Goal: Task Accomplishment & Management: Use online tool/utility

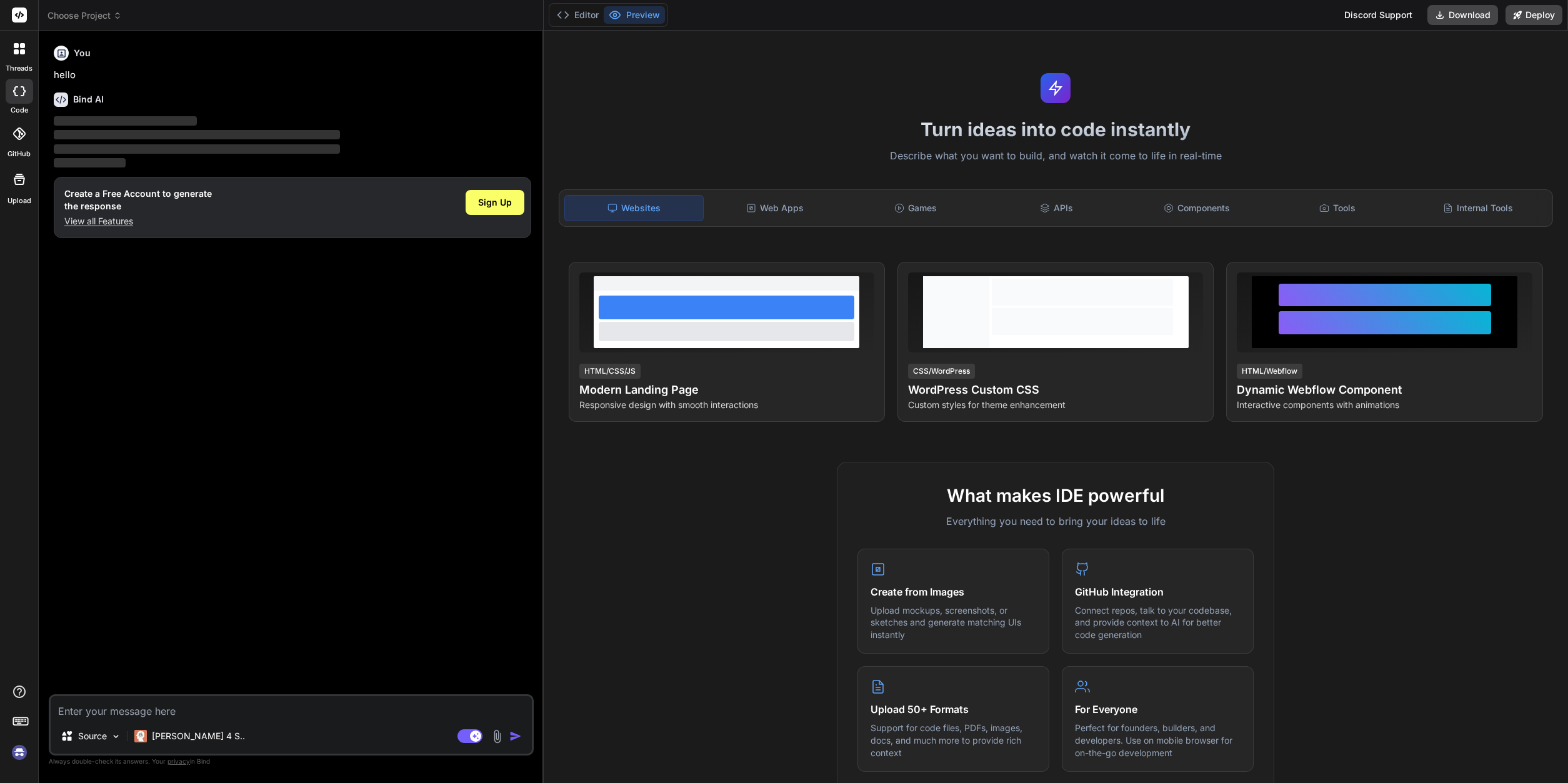
type textarea "x"
click at [16, 18] on rect at bounding box center [19, 15] width 15 height 15
click at [398, 349] on div "You hello Bind AI ‌ ‌ ‌ ‌ Create a Free Account to generate the response View a…" at bounding box center [293, 367] width 482 height 654
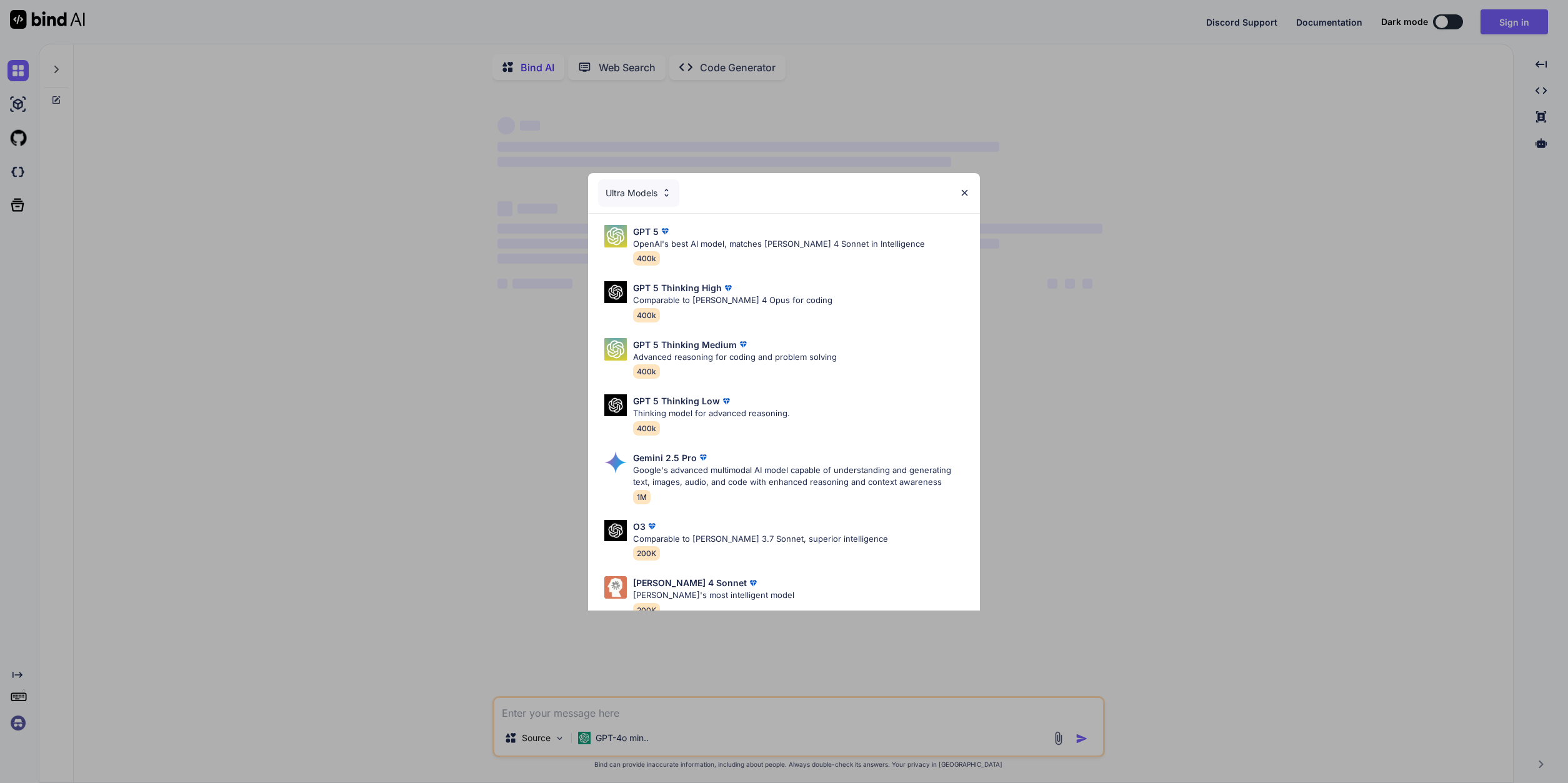
type textarea "x"
click at [963, 191] on img at bounding box center [965, 193] width 11 height 11
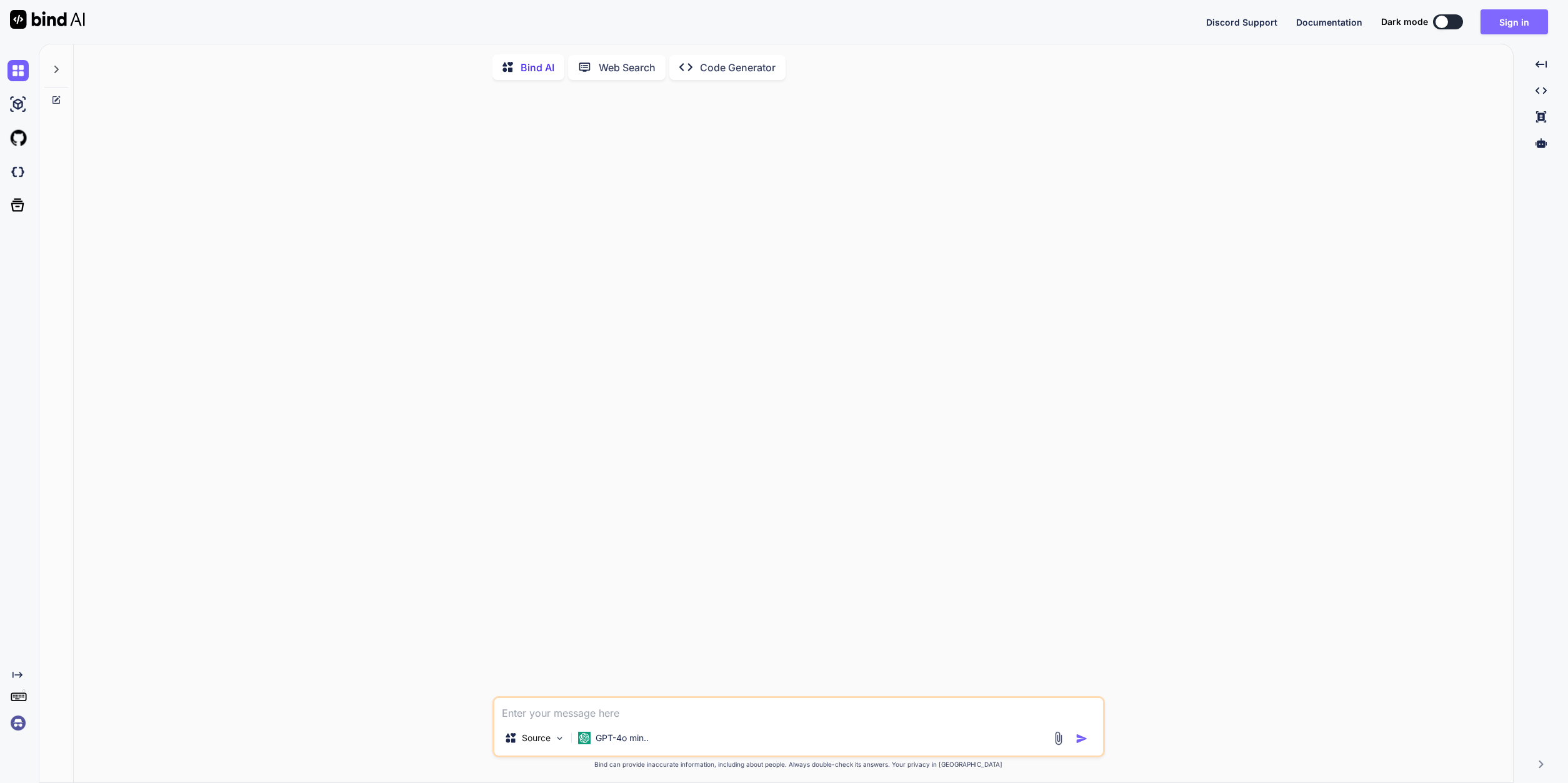
click at [1526, 27] on button "Sign in" at bounding box center [1514, 21] width 67 height 25
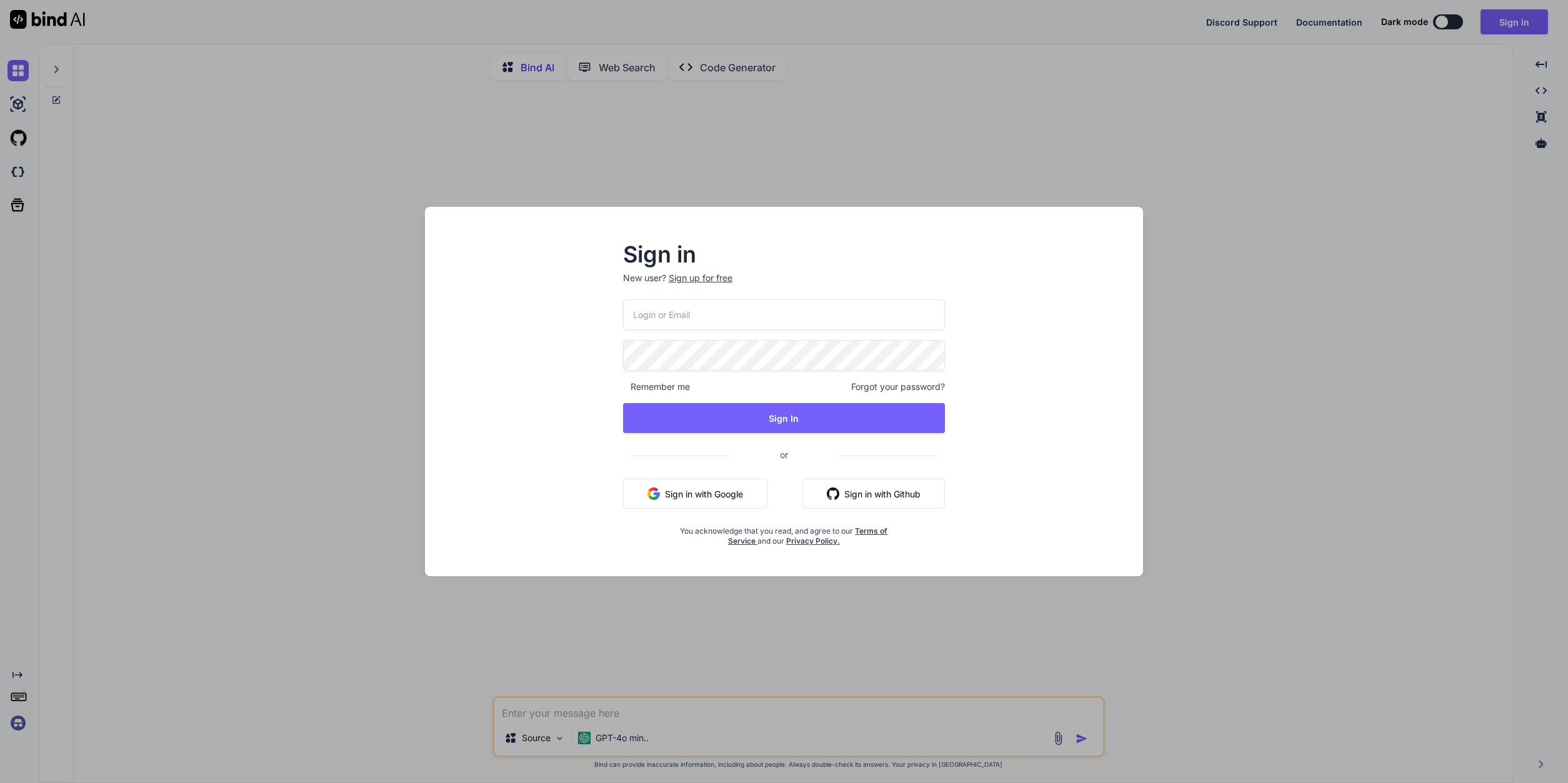
click at [754, 324] on input "email" at bounding box center [784, 314] width 322 height 30
click at [741, 315] on input "email" at bounding box center [784, 314] width 322 height 30
click at [742, 314] on input "email" at bounding box center [784, 314] width 322 height 30
type input "software@n2.limited"
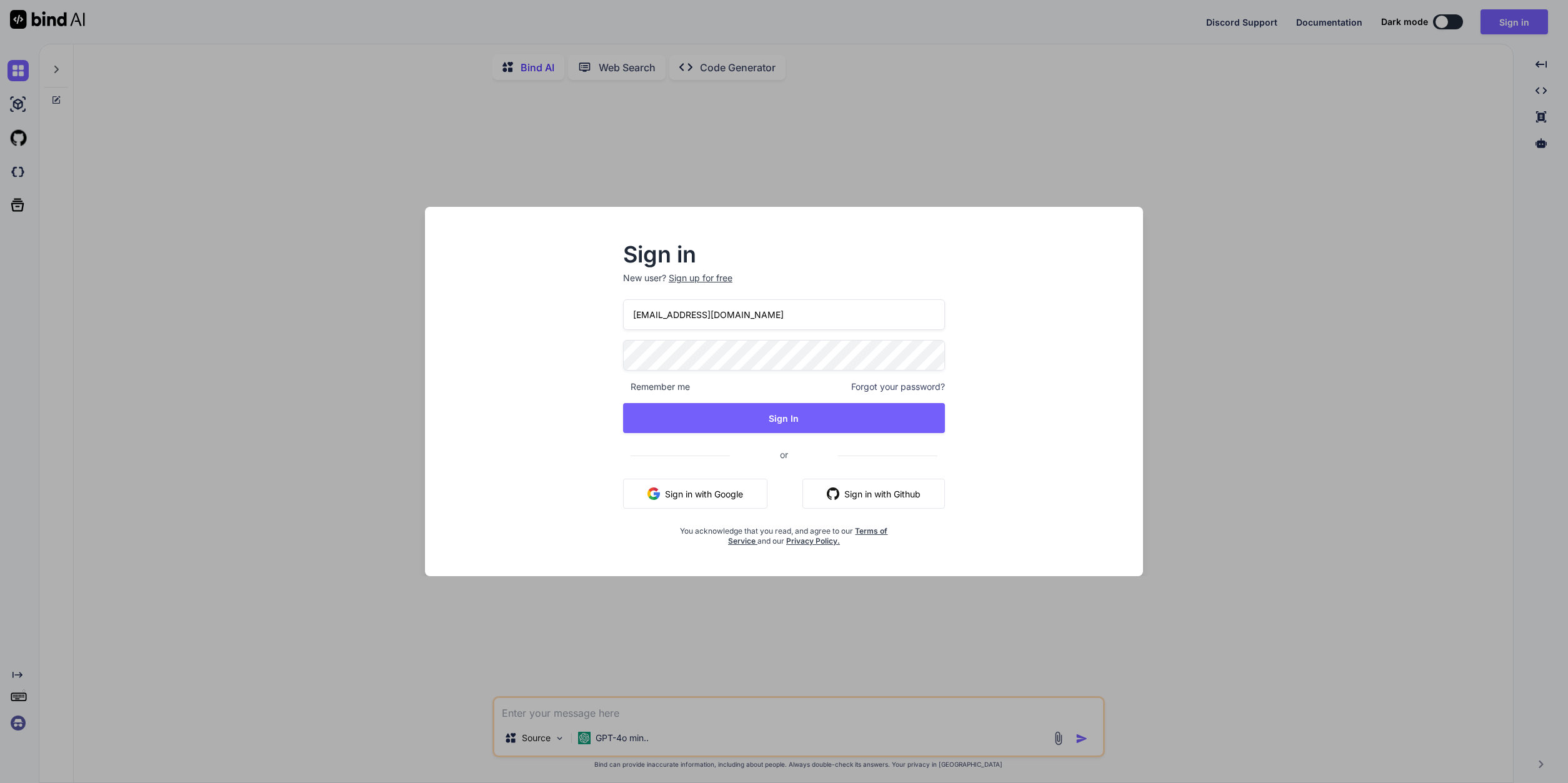
click at [1267, 684] on div "Sign in New user? Sign up for free software@n2.limited Remember me Forgot your …" at bounding box center [784, 391] width 1568 height 783
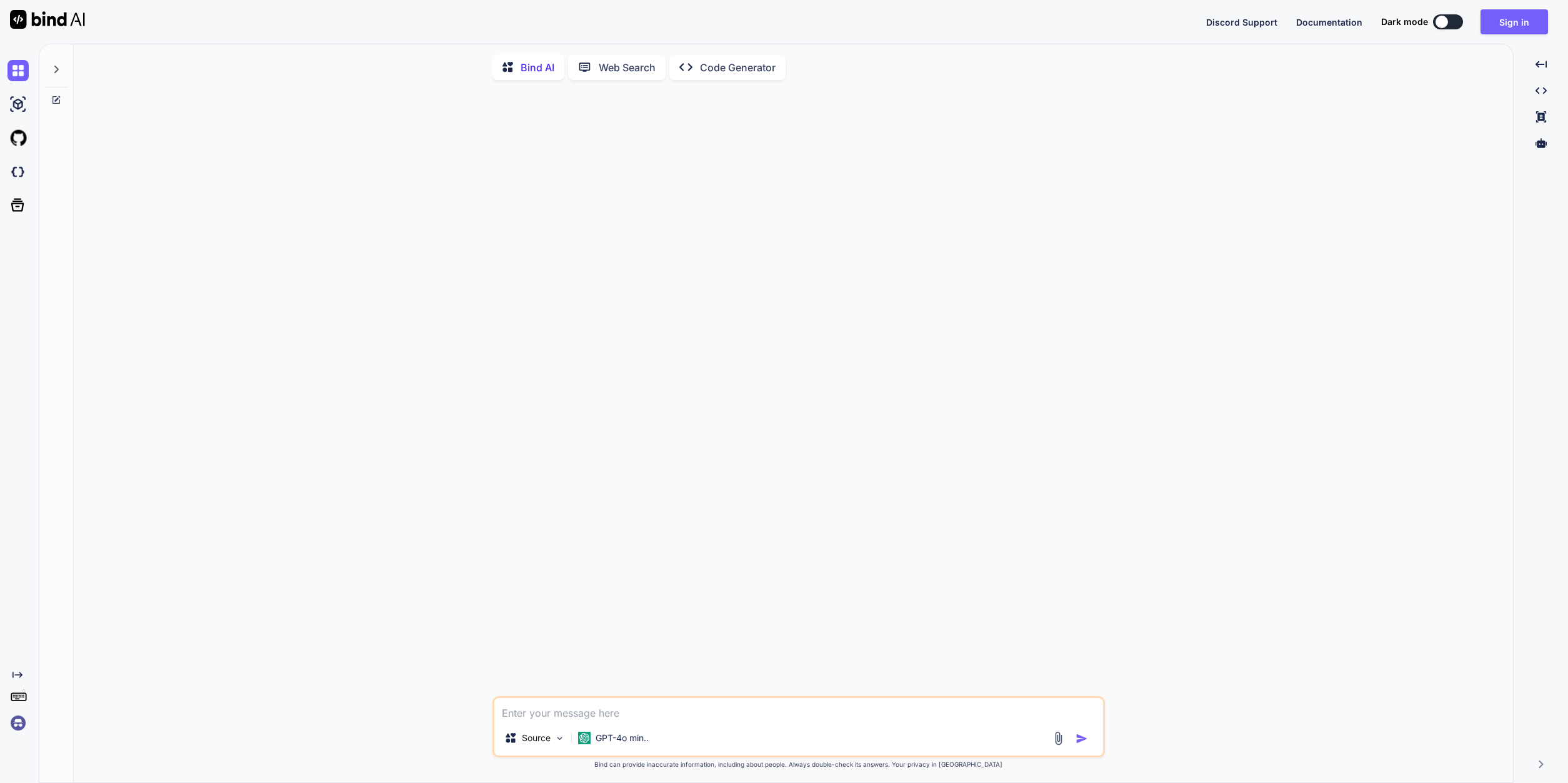
click at [1520, 9] on div "Discord Support Documentation Dark mode Sign in Created with Pixso." at bounding box center [784, 22] width 1568 height 44
click at [1505, 27] on button "Sign in" at bounding box center [1514, 21] width 67 height 25
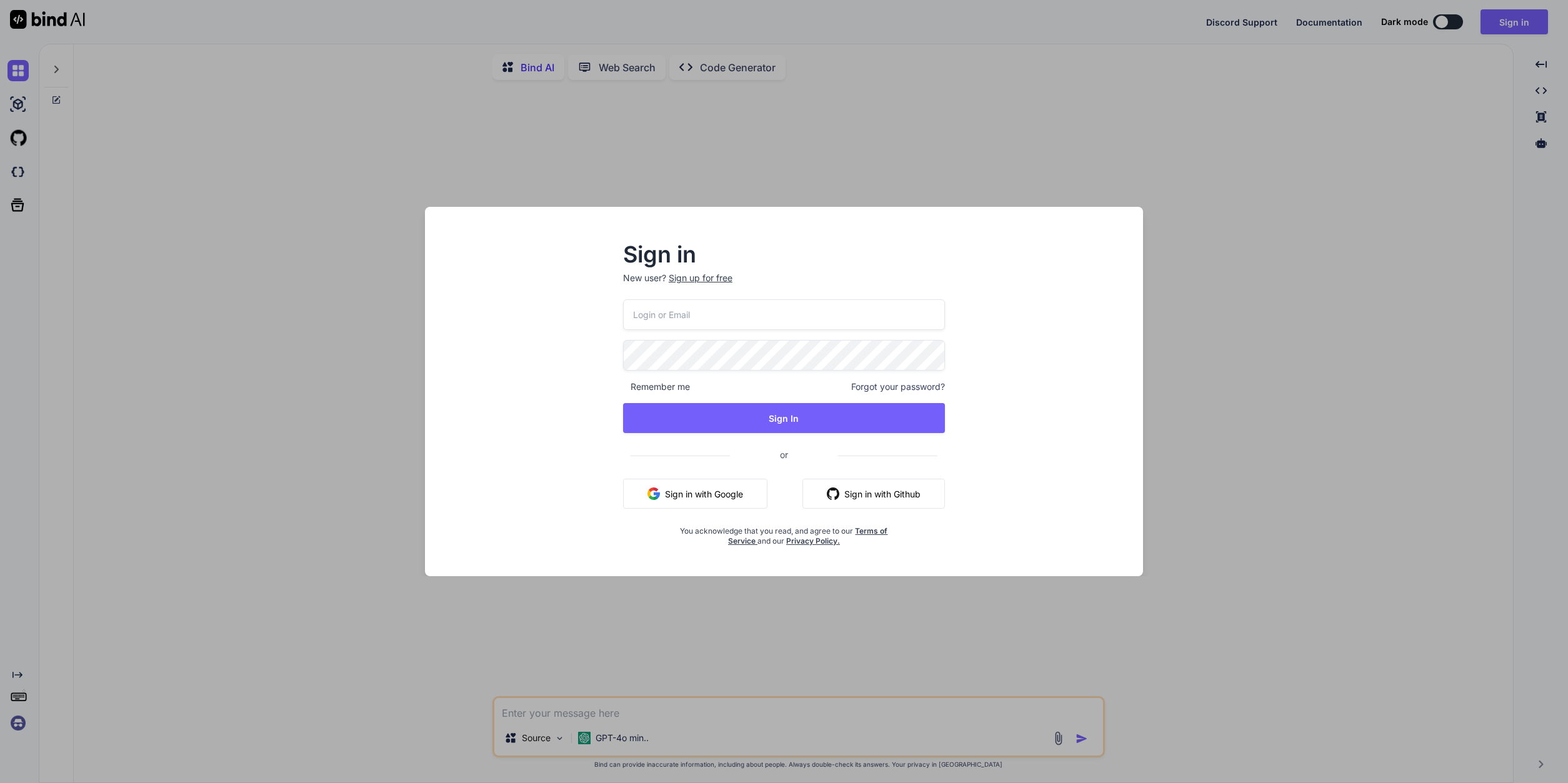
click at [705, 311] on input "email" at bounding box center [784, 314] width 322 height 30
type input "software@n2.limited"
click at [801, 424] on button "Sign In" at bounding box center [784, 418] width 322 height 30
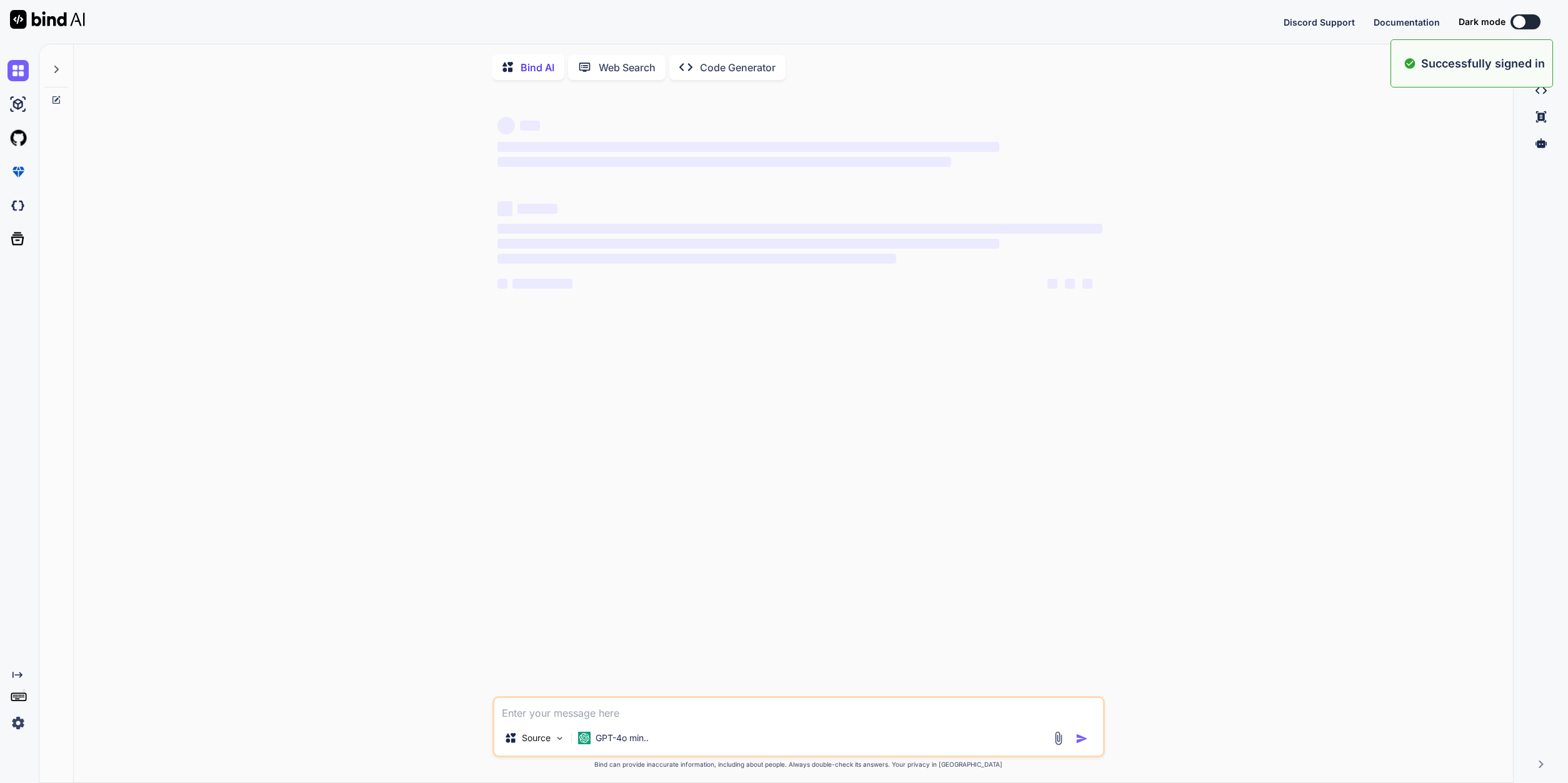
type textarea "x"
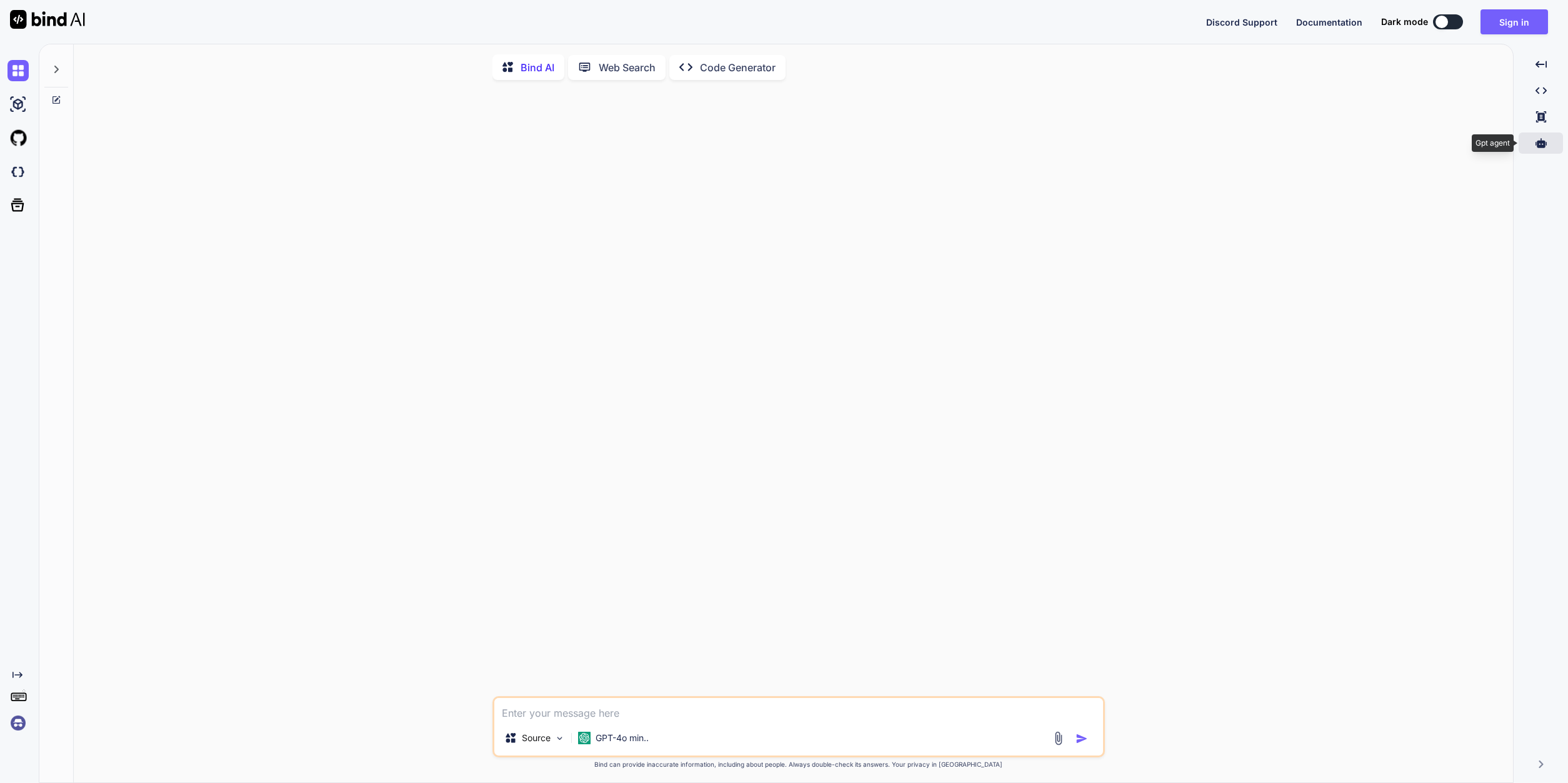
click at [1543, 145] on icon at bounding box center [1541, 143] width 11 height 9
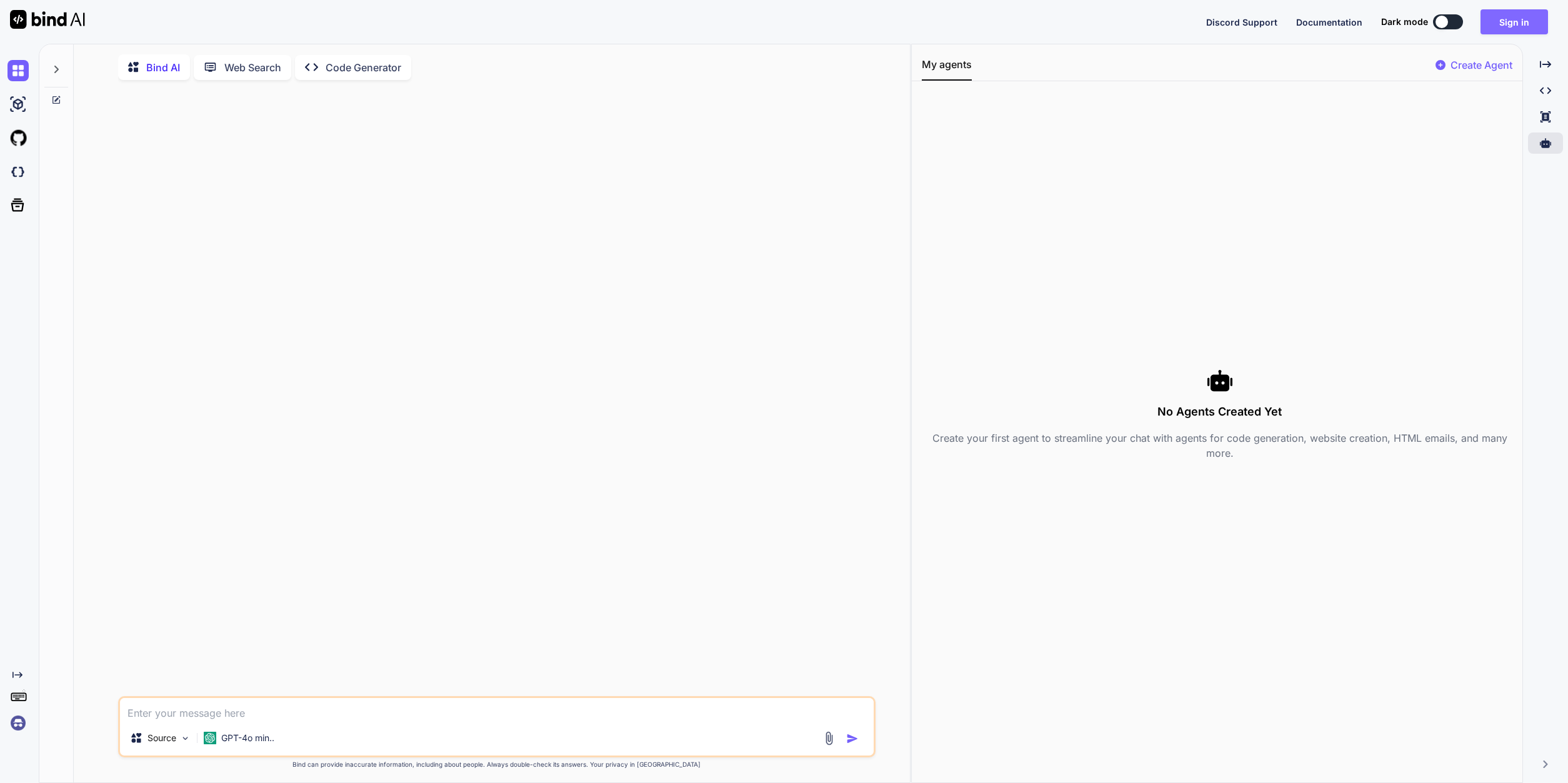
click at [1519, 22] on button "Sign in" at bounding box center [1514, 21] width 67 height 25
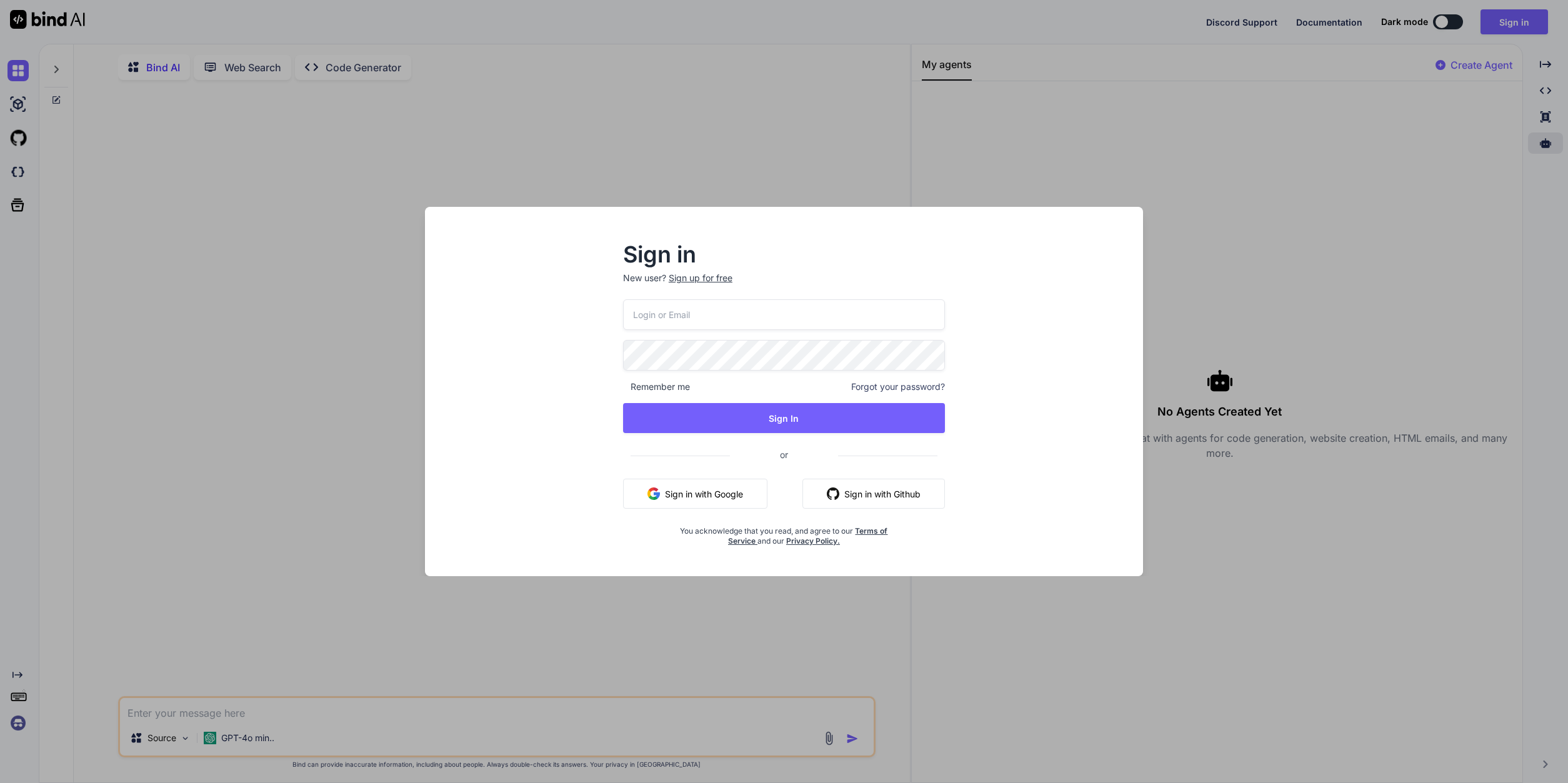
click at [678, 310] on input "email" at bounding box center [784, 314] width 322 height 30
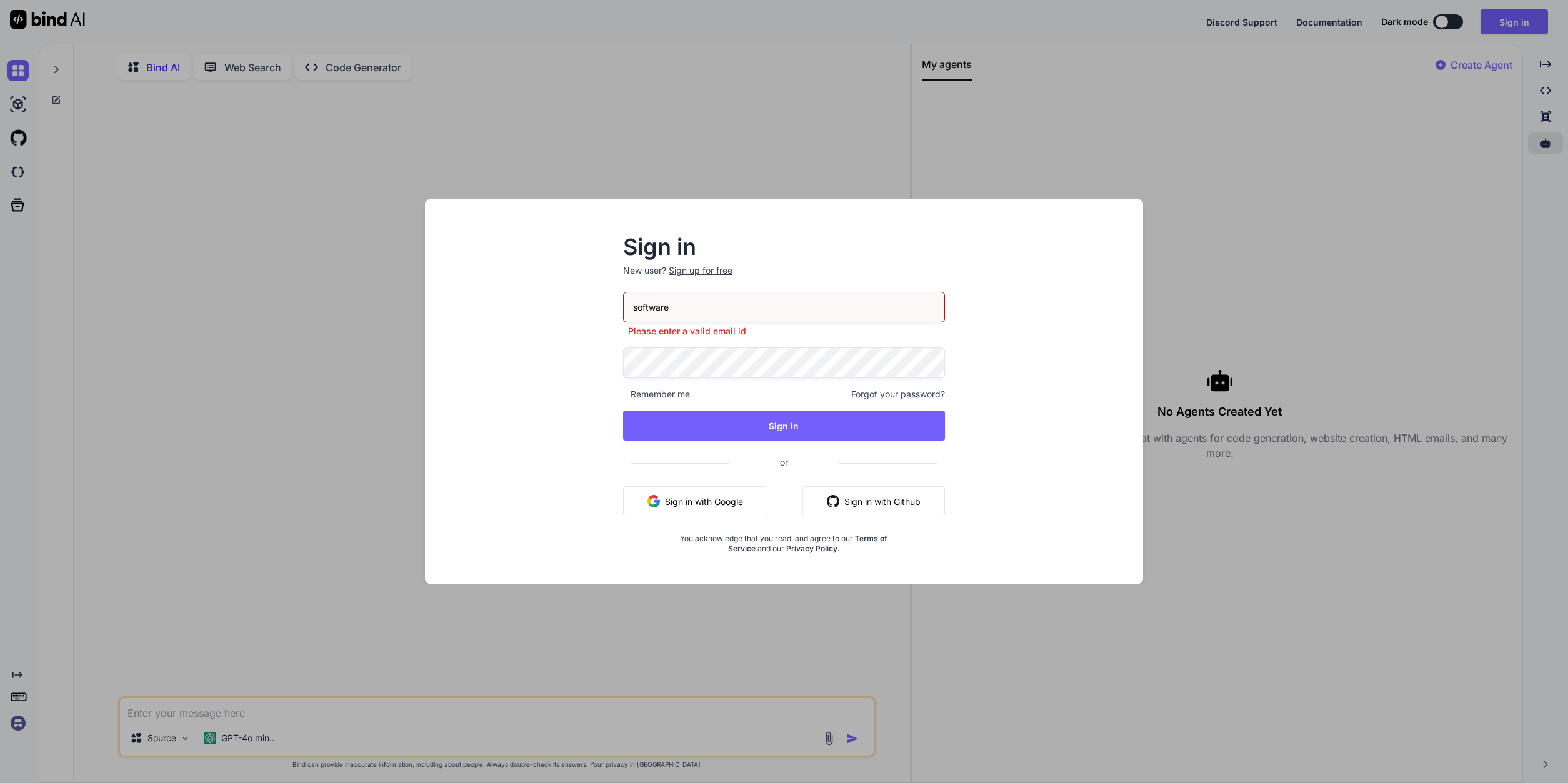
click at [669, 308] on input "software" at bounding box center [784, 306] width 322 height 30
type input "software@n2.limited"
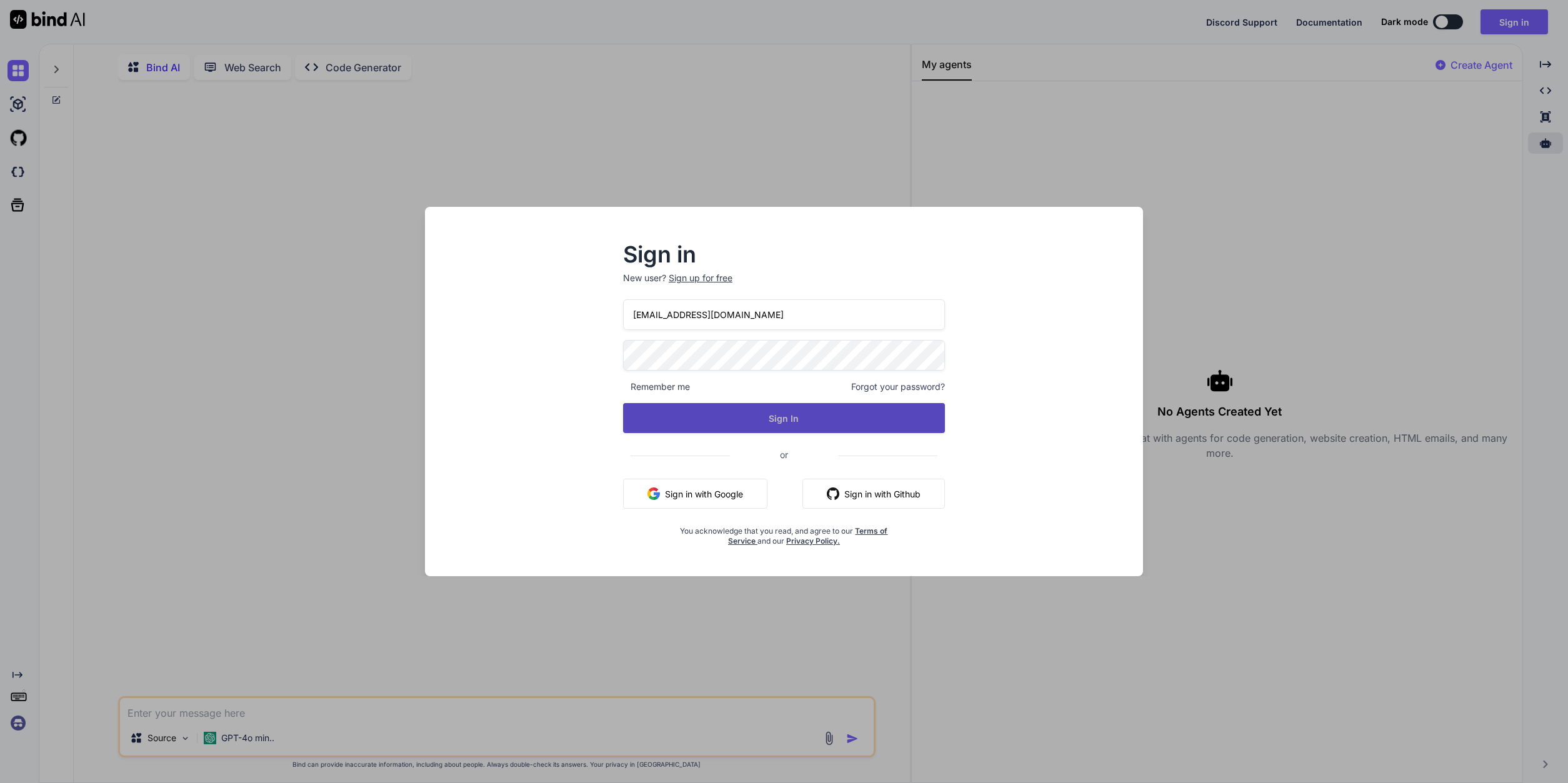
click at [751, 420] on button "Sign In" at bounding box center [784, 418] width 322 height 30
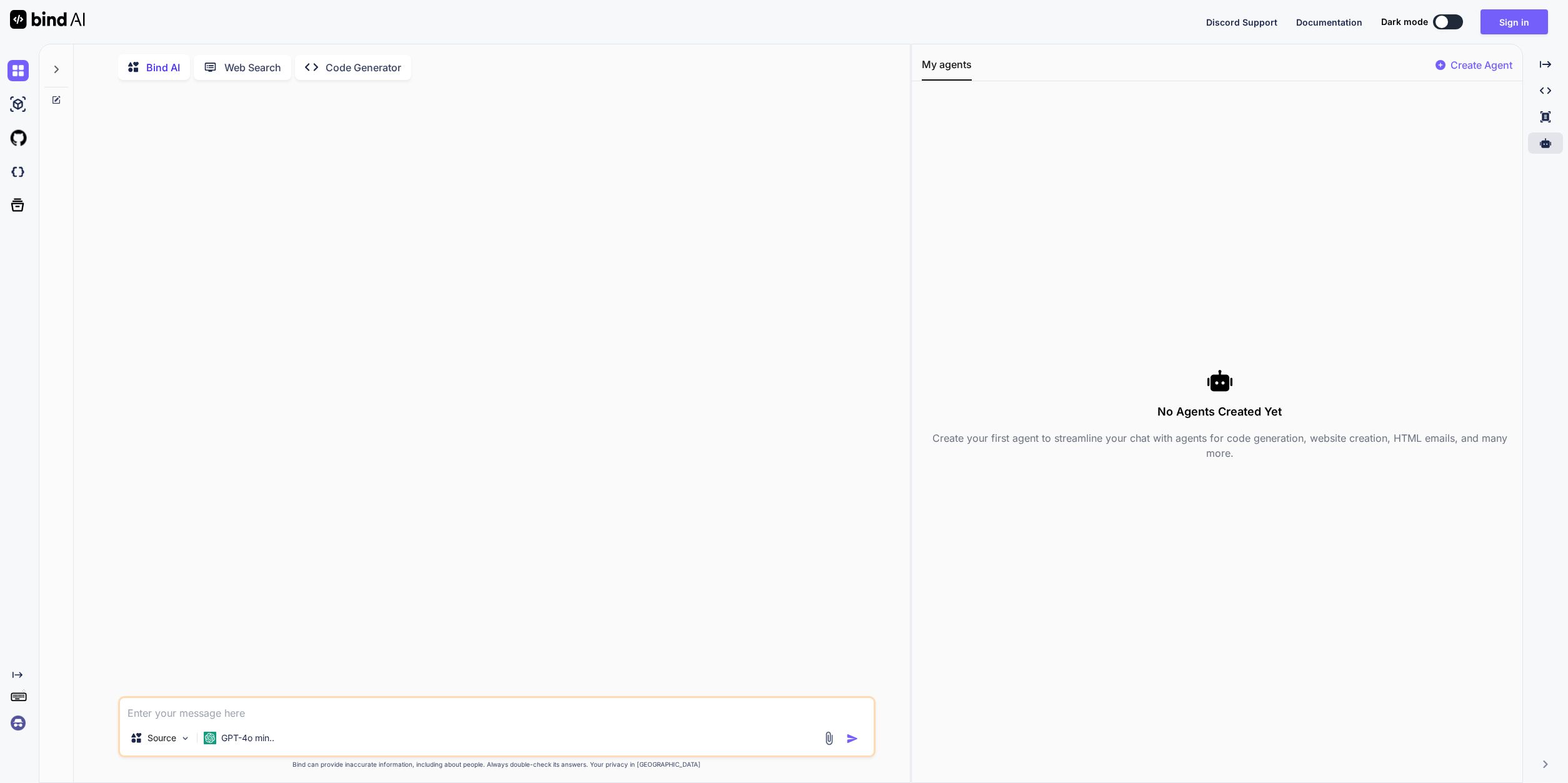
click at [24, 17] on img at bounding box center [48, 19] width 75 height 18
type textarea "x"
